Goal: Submit feedback/report problem

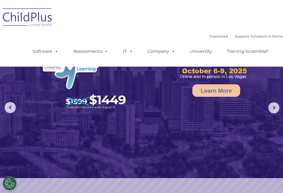
select select "MEDIUM"
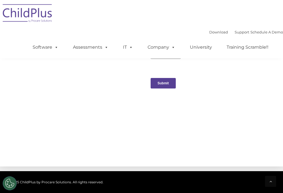
scroll to position [655, 0]
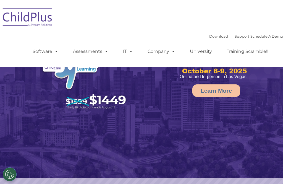
select select "MEDIUM"
